Goal: Task Accomplishment & Management: Manage account settings

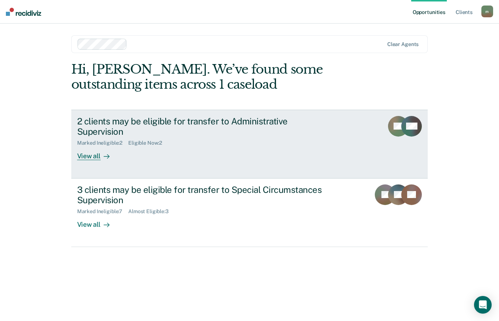
click at [363, 133] on link "2 clients may be eligible for transfer to Administrative Supervision Marked Ine…" at bounding box center [249, 144] width 357 height 69
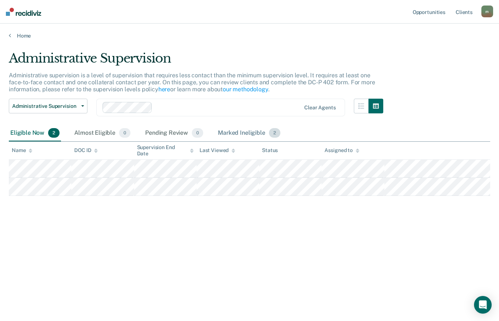
click at [242, 131] on div "Marked Ineligible 2" at bounding box center [248, 133] width 65 height 16
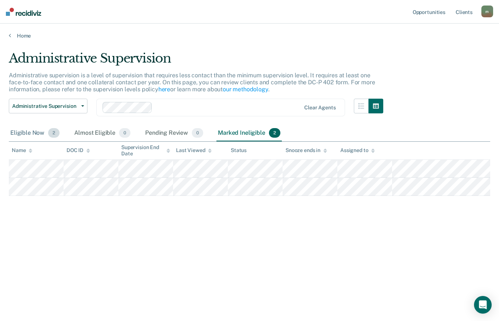
click at [28, 133] on div "Eligible Now 2" at bounding box center [35, 133] width 52 height 16
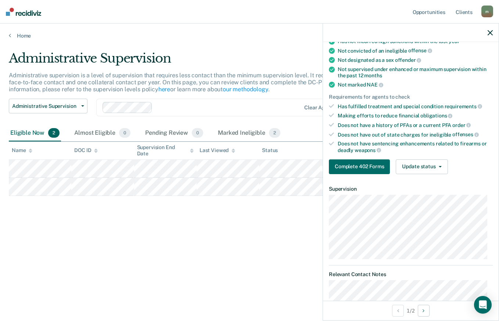
scroll to position [81, 0]
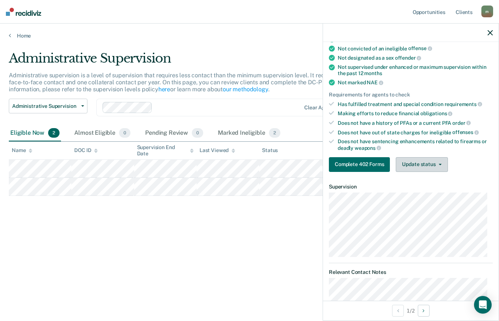
click at [434, 165] on button "Update status" at bounding box center [422, 164] width 52 height 15
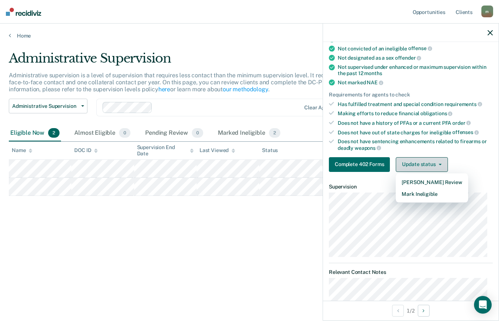
click at [435, 194] on button "Mark Ineligible" at bounding box center [432, 194] width 72 height 12
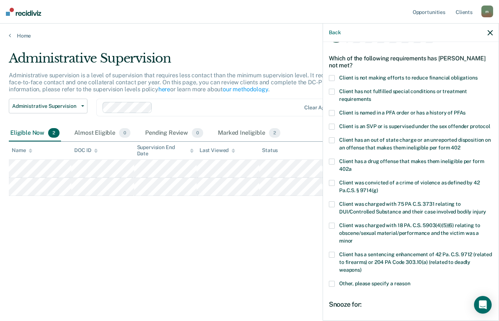
scroll to position [0, 0]
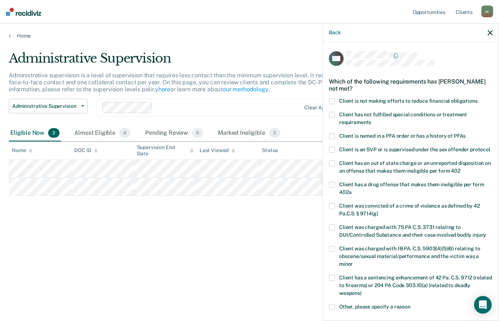
click at [455, 114] on span "Client has not fulfilled special conditions or treatment requirements" at bounding box center [403, 118] width 128 height 14
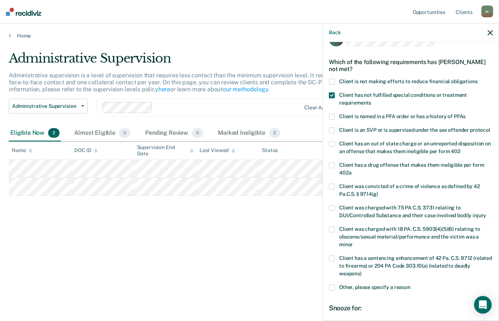
scroll to position [108, 0]
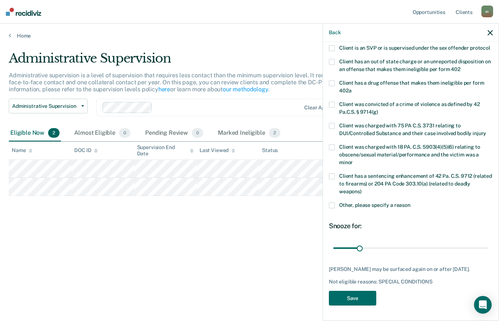
type input "29"
click at [370, 295] on button "Save" at bounding box center [352, 297] width 47 height 15
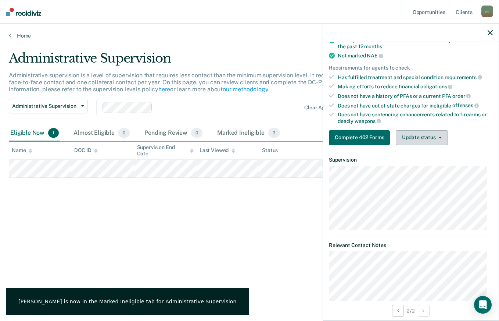
click at [437, 138] on button "Update status" at bounding box center [422, 137] width 52 height 15
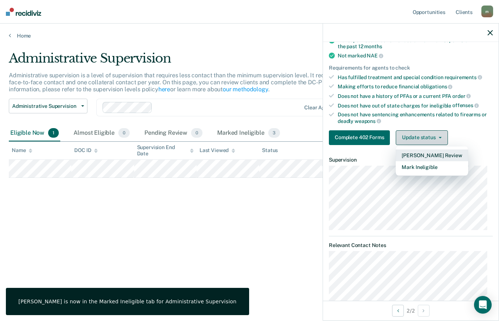
click at [435, 167] on button "Mark Ineligible" at bounding box center [432, 167] width 72 height 12
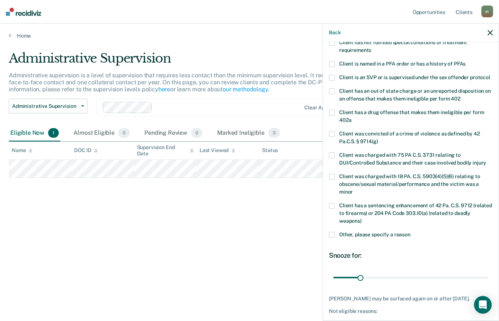
scroll to position [0, 0]
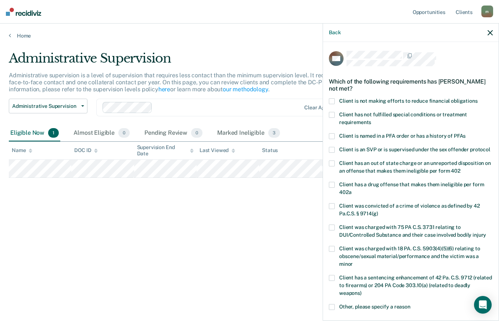
click at [336, 115] on label "Client has not fulfilled special conditions or treatment requirements" at bounding box center [411, 119] width 164 height 15
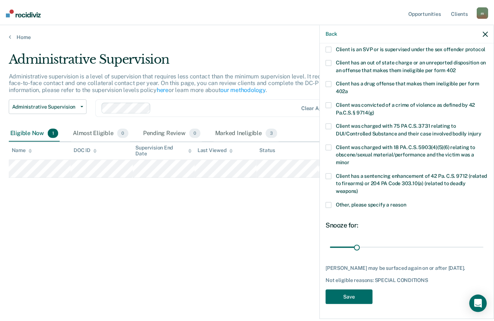
scroll to position [114, 0]
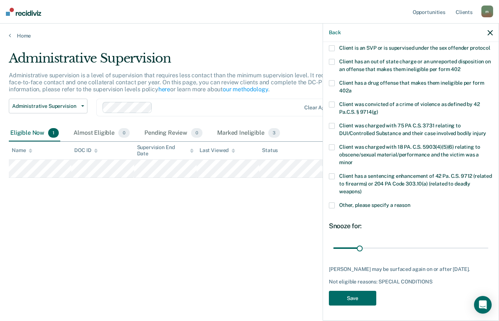
type input "29"
click at [371, 295] on button "Save" at bounding box center [352, 297] width 47 height 15
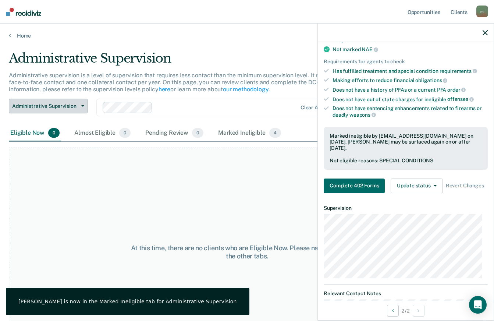
click at [50, 111] on button "Administrative Supervision" at bounding box center [48, 106] width 79 height 15
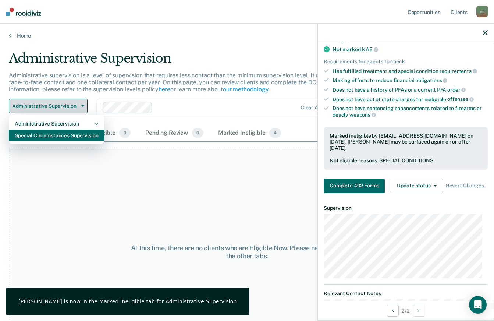
click at [31, 136] on div "Special Circumstances Supervision" at bounding box center [56, 135] width 83 height 12
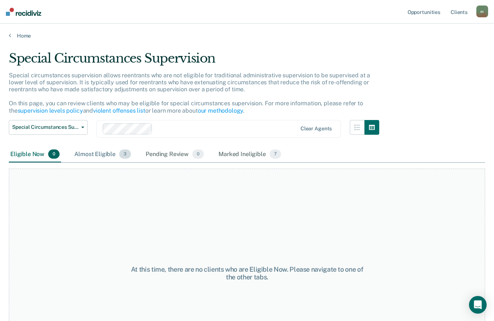
click at [108, 154] on div "Almost Eligible 3" at bounding box center [103, 154] width 60 height 16
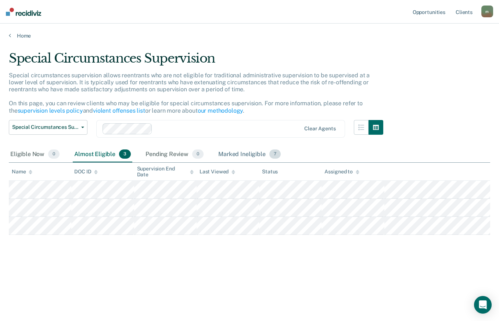
click at [242, 157] on div "Marked Ineligible 7" at bounding box center [249, 154] width 65 height 16
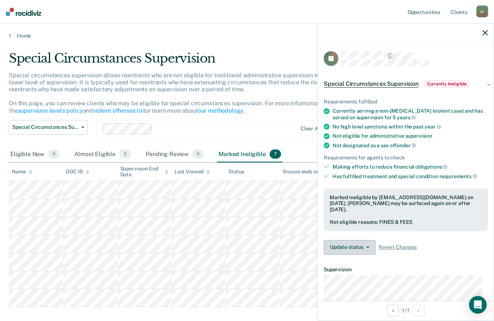
click at [367, 246] on icon "button" at bounding box center [367, 246] width 3 height 1
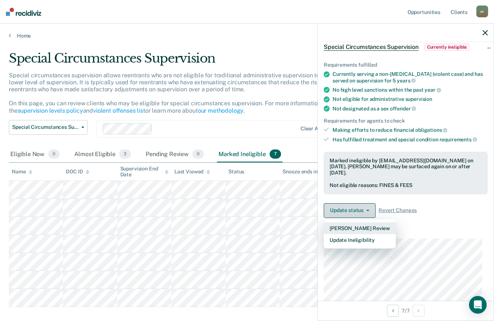
scroll to position [43, 0]
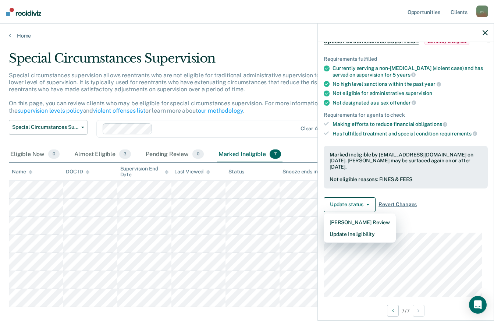
click at [408, 204] on span "Revert Changes" at bounding box center [397, 204] width 38 height 6
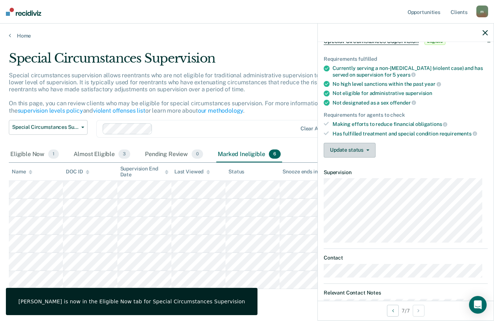
click at [367, 149] on icon "button" at bounding box center [367, 149] width 3 height 1
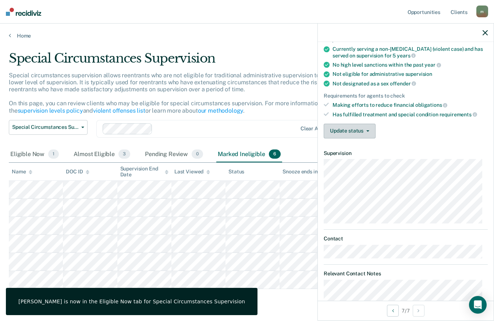
scroll to position [64, 0]
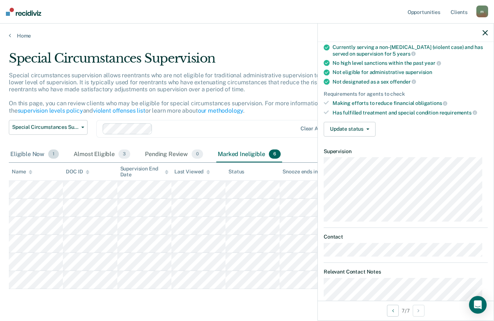
click at [33, 156] on div "Eligible Now 1" at bounding box center [34, 154] width 51 height 16
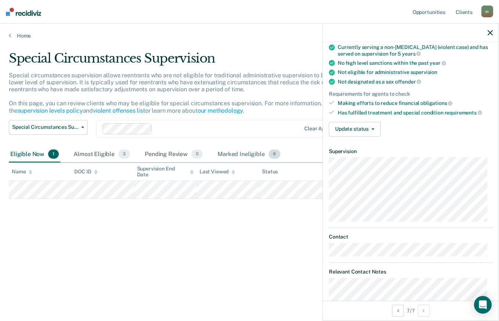
click at [249, 154] on div "Marked Ineligible 6" at bounding box center [249, 154] width 66 height 16
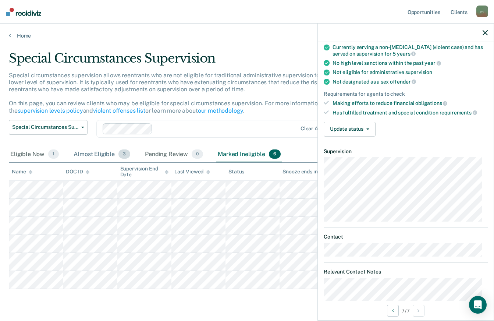
click at [97, 154] on div "Almost Eligible 3" at bounding box center [102, 154] width 60 height 16
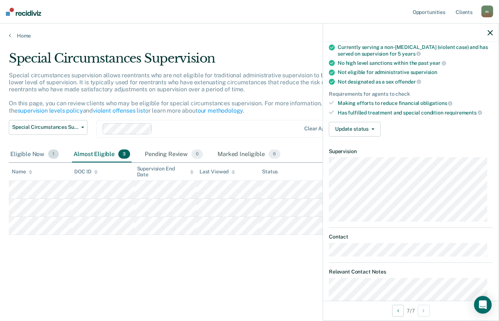
click at [26, 153] on div "Eligible Now 1" at bounding box center [34, 154] width 51 height 16
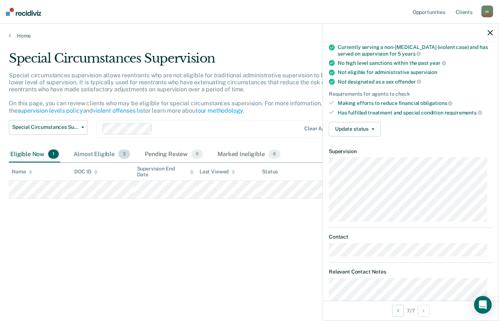
click at [90, 155] on div "Almost Eligible 3" at bounding box center [102, 154] width 60 height 16
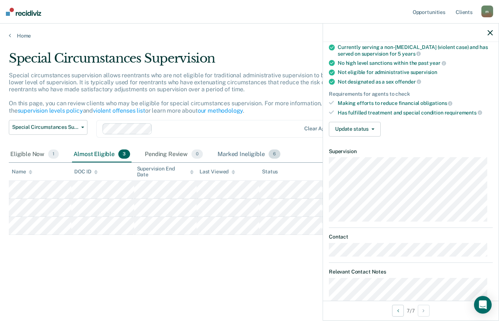
click at [233, 153] on div "Marked Ineligible 6" at bounding box center [249, 154] width 66 height 16
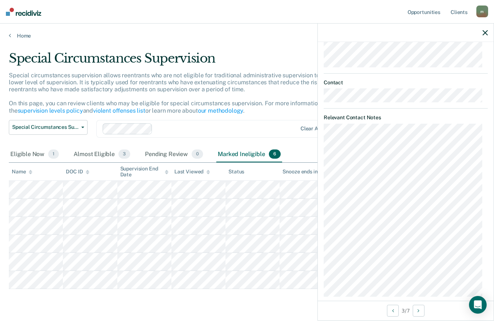
scroll to position [294, 0]
